Goal: Task Accomplishment & Management: Use online tool/utility

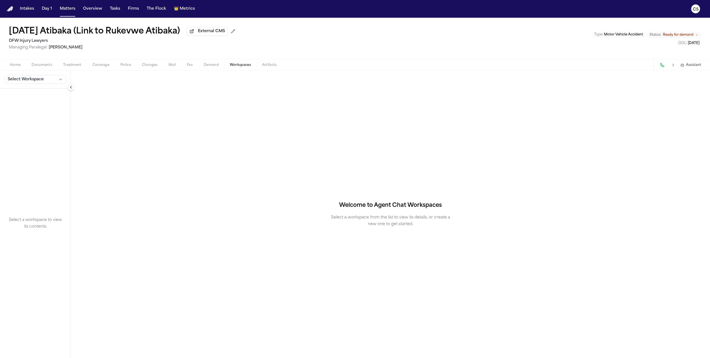
click at [241, 65] on span "Workspaces" at bounding box center [240, 65] width 21 height 4
click at [220, 68] on button "Demand" at bounding box center [211, 65] width 26 height 7
select select "**********"
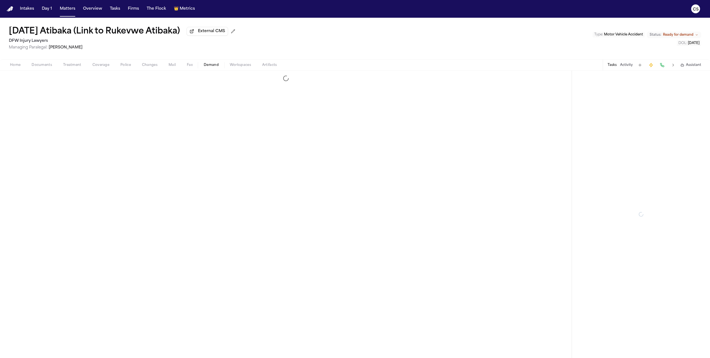
select select "**********"
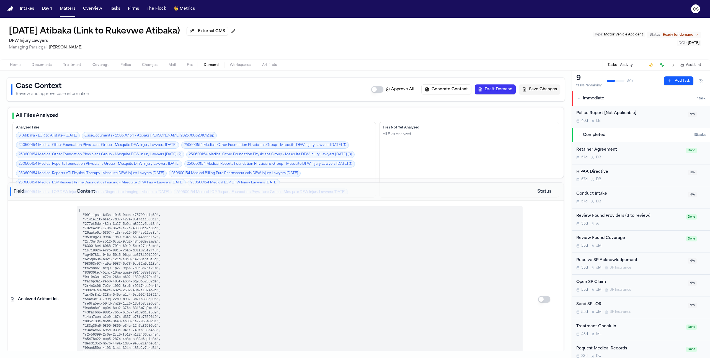
click at [503, 88] on button "Draft Demand" at bounding box center [495, 89] width 41 height 10
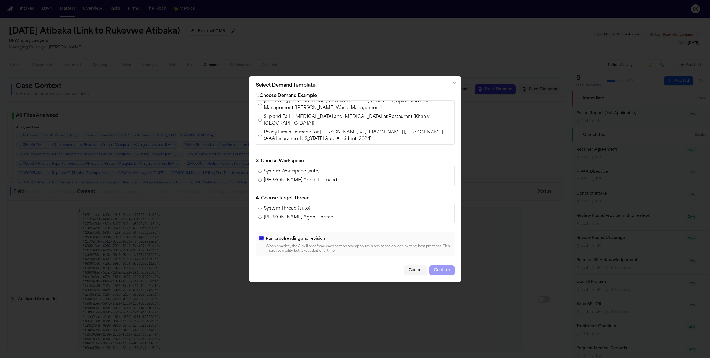
scroll to position [84, 0]
click at [316, 138] on span "Policy Limits Demand for [PERSON_NAME] v. [PERSON_NAME] [PERSON_NAME] (AAA Insu…" at bounding box center [358, 136] width 188 height 13
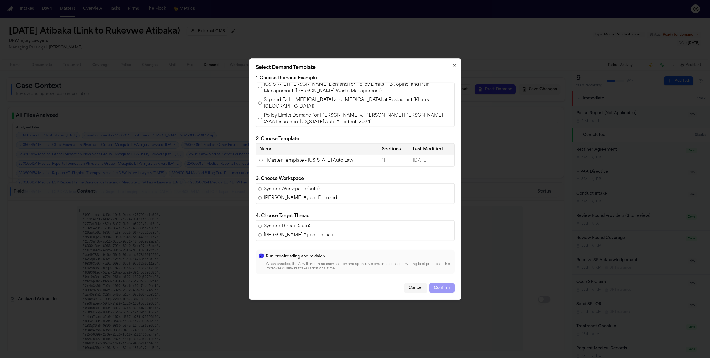
click at [306, 108] on span "Slip and Fall – [MEDICAL_DATA] and [MEDICAL_DATA] at Restaurant (Khan v. [GEOGR…" at bounding box center [358, 102] width 188 height 13
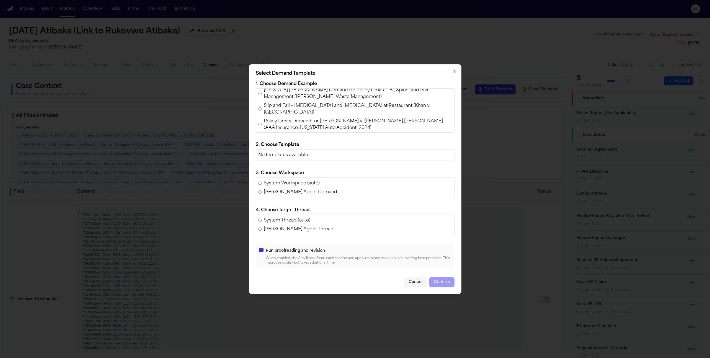
click at [305, 93] on span "[US_STATE] [PERSON_NAME] Demand for Policy Limits—TBI, Spine, and Pain Manageme…" at bounding box center [358, 93] width 188 height 13
click at [298, 117] on span "[PERSON_NAME] [PERSON_NAME] [PERSON_NAME] – [US_STATE] Policy Limits Demand (Re…" at bounding box center [358, 112] width 188 height 13
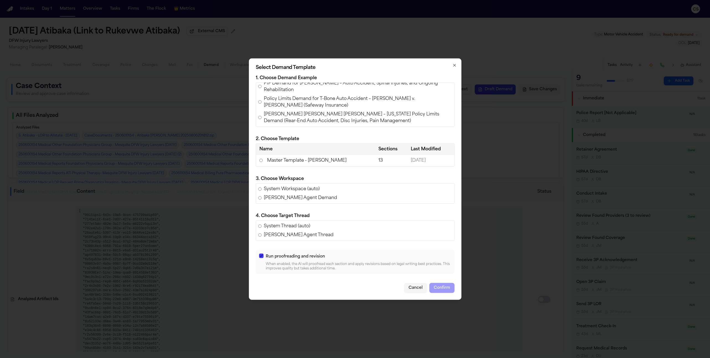
scroll to position [39, 0]
click at [300, 108] on div "Slip and Fall at 7-Eleven – Elham Surah v. 7-Eleven, Inc. H&S Premises Master P…" at bounding box center [355, 104] width 199 height 44
click at [301, 103] on span "Policy Limits Demand for T-Bone Auto Accident – [PERSON_NAME] v. [PERSON_NAME] …" at bounding box center [358, 101] width 188 height 13
click at [301, 115] on span "PIP Demand for [PERSON_NAME] – Auto Accident, Spinal Injuries, and Ongoing Reha…" at bounding box center [358, 119] width 188 height 13
